Goal: Check status: Check status

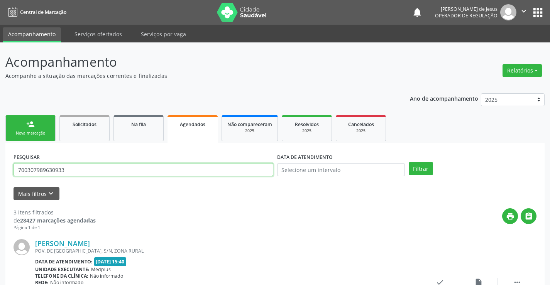
click at [135, 165] on input "700307989630933" at bounding box center [143, 169] width 260 height 13
type input "HELTON DA SILV"
click at [136, 164] on input "HELTON DA SILV" at bounding box center [143, 169] width 260 height 13
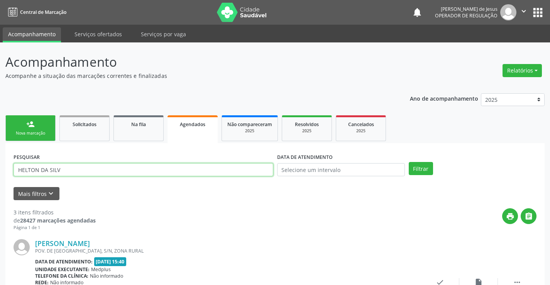
click at [138, 169] on input "HELTON DA SILV" at bounding box center [143, 169] width 260 height 13
click at [139, 169] on input "HELTON DA SILV" at bounding box center [143, 169] width 260 height 13
click at [138, 168] on input "HELTON DA SILV" at bounding box center [143, 169] width 260 height 13
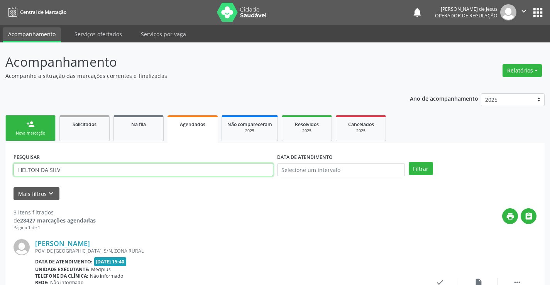
click at [138, 168] on input "HELTON DA SILV" at bounding box center [143, 169] width 260 height 13
type input "708002349174824"
click at [408, 162] on button "Filtrar" at bounding box center [420, 168] width 24 height 13
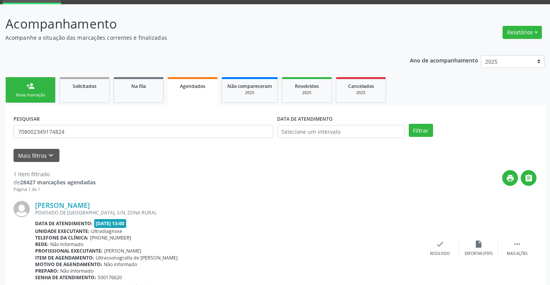
scroll to position [70, 0]
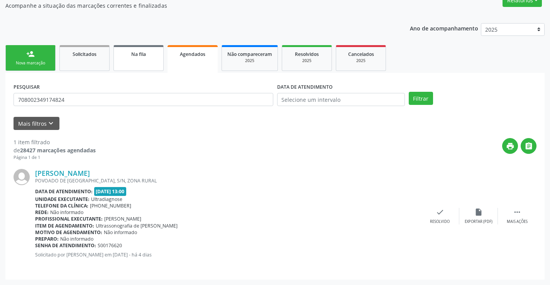
click at [138, 53] on span "Na fila" at bounding box center [138, 54] width 15 height 7
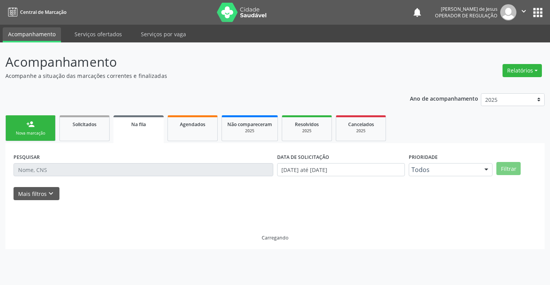
scroll to position [0, 0]
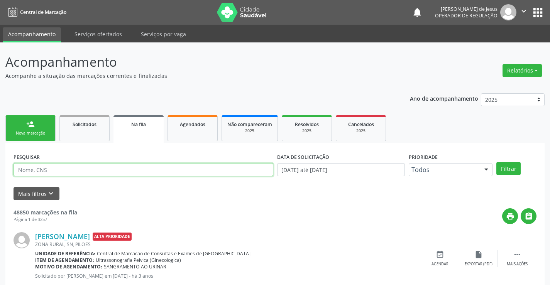
click at [71, 169] on input "text" at bounding box center [143, 169] width 260 height 13
click at [57, 162] on div "PESQUISAR" at bounding box center [143, 166] width 263 height 30
click at [132, 168] on input "text" at bounding box center [143, 169] width 260 height 13
type input "708002349174824"
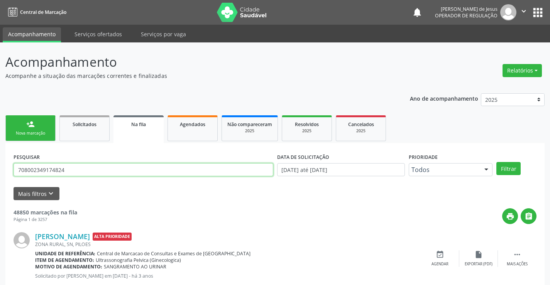
click at [496, 162] on button "Filtrar" at bounding box center [508, 168] width 24 height 13
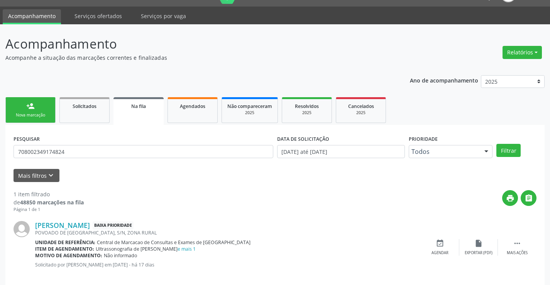
scroll to position [28, 0]
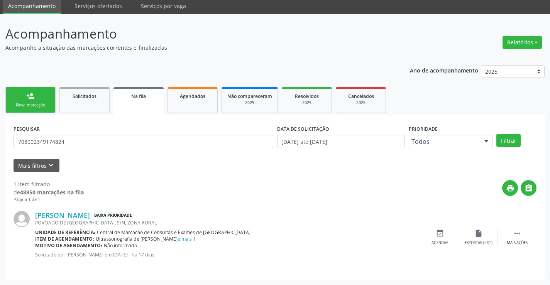
click at [145, 103] on link "Na fila" at bounding box center [138, 101] width 50 height 28
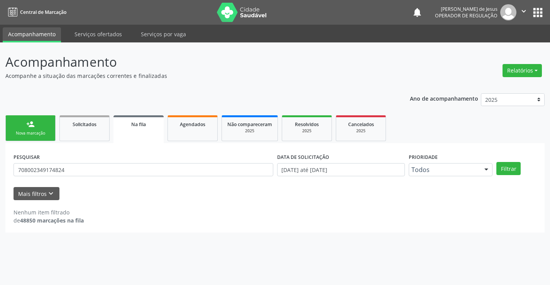
scroll to position [0, 0]
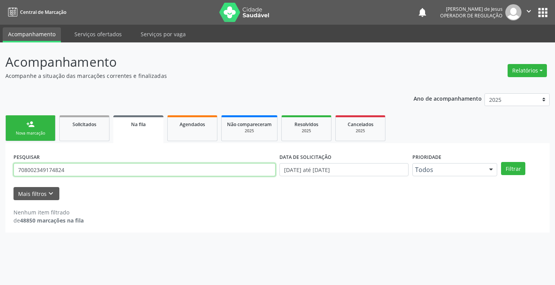
click at [119, 169] on input "708002349174824" at bounding box center [144, 169] width 262 height 13
click at [119, 170] on input "708002349174824" at bounding box center [144, 169] width 262 height 13
click at [118, 170] on input "708002349174824" at bounding box center [144, 169] width 262 height 13
click at [118, 170] on input "text" at bounding box center [144, 169] width 262 height 13
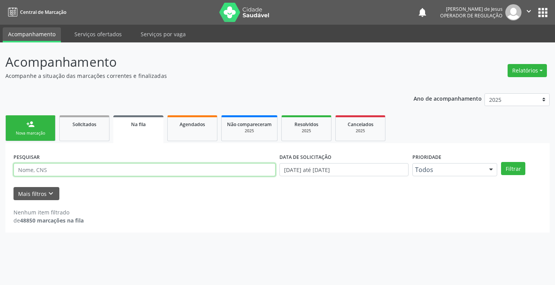
click at [118, 170] on input "text" at bounding box center [144, 169] width 262 height 13
type input "700004834477805"
click at [501, 162] on button "Filtrar" at bounding box center [513, 168] width 24 height 13
click at [197, 130] on link "Agendados" at bounding box center [192, 128] width 50 height 26
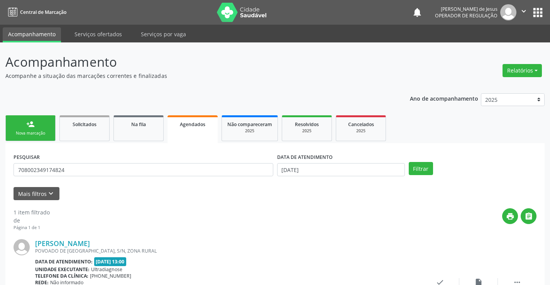
click at [197, 130] on link "Agendados" at bounding box center [192, 129] width 50 height 28
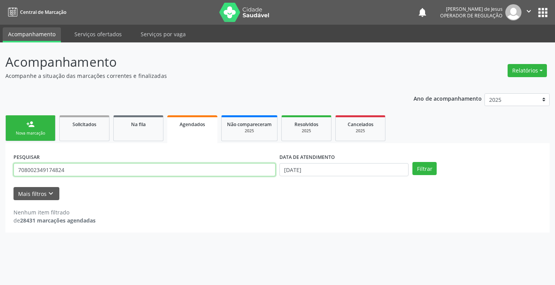
click at [147, 169] on input "708002349174824" at bounding box center [144, 169] width 262 height 13
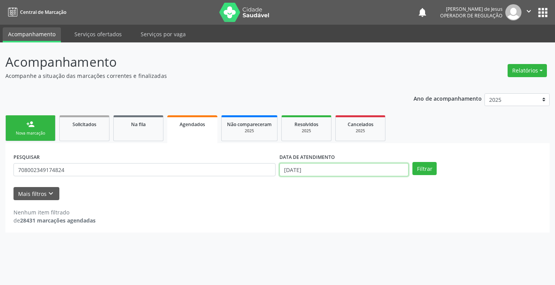
click at [337, 169] on input "[DATE]" at bounding box center [344, 169] width 129 height 13
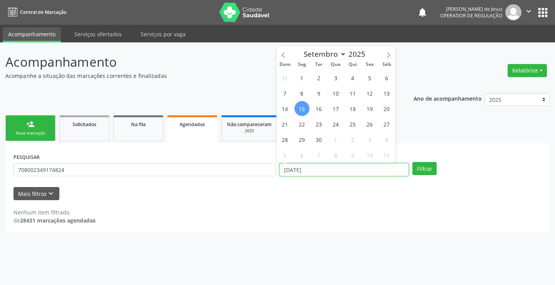
click at [337, 169] on input "[DATE]" at bounding box center [344, 169] width 129 height 13
click at [413, 162] on button "Filtrar" at bounding box center [425, 168] width 24 height 13
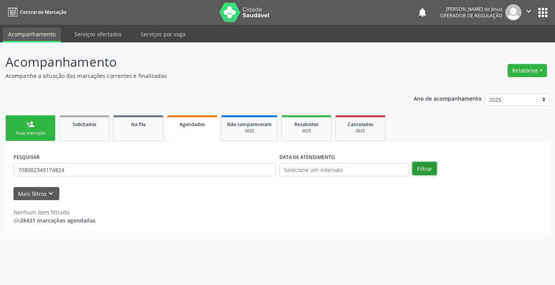
click at [423, 169] on button "Filtrar" at bounding box center [425, 168] width 24 height 13
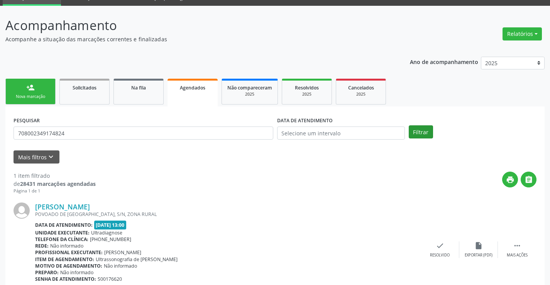
scroll to position [70, 0]
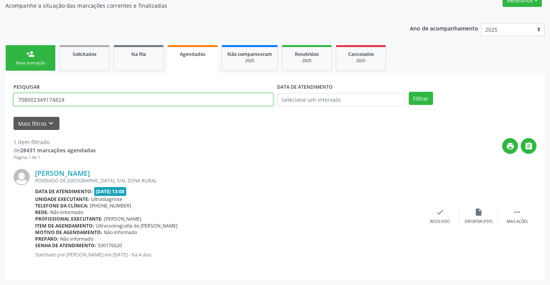
click at [152, 99] on input "708002349174824" at bounding box center [143, 99] width 260 height 13
click at [152, 100] on input "708002349174824" at bounding box center [143, 99] width 260 height 13
type input "702008863161284"
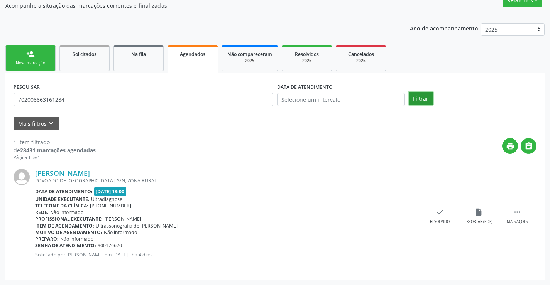
click at [414, 101] on button "Filtrar" at bounding box center [420, 98] width 24 height 13
